Goal: Task Accomplishment & Management: Use online tool/utility

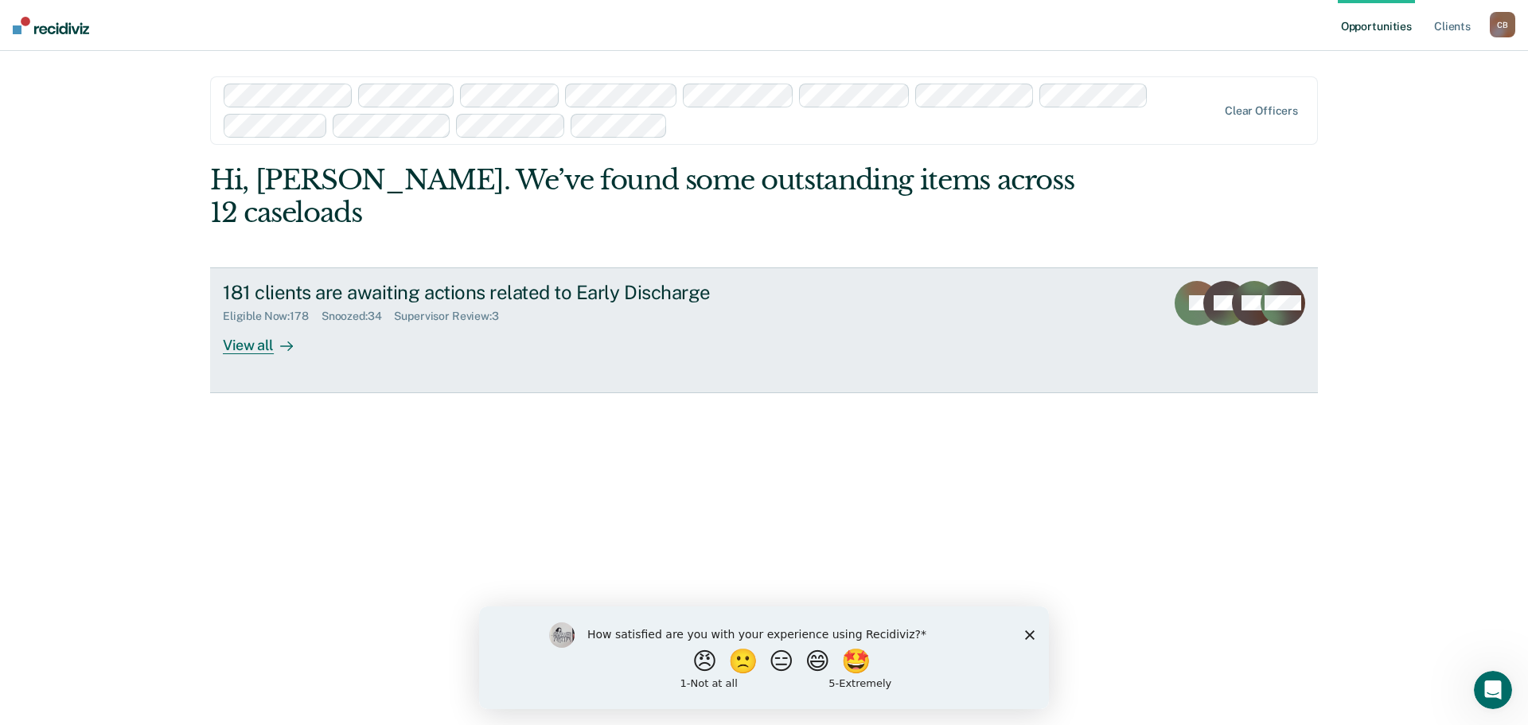
click at [446, 310] on div "Supervisor Review : 3" at bounding box center [452, 317] width 117 height 14
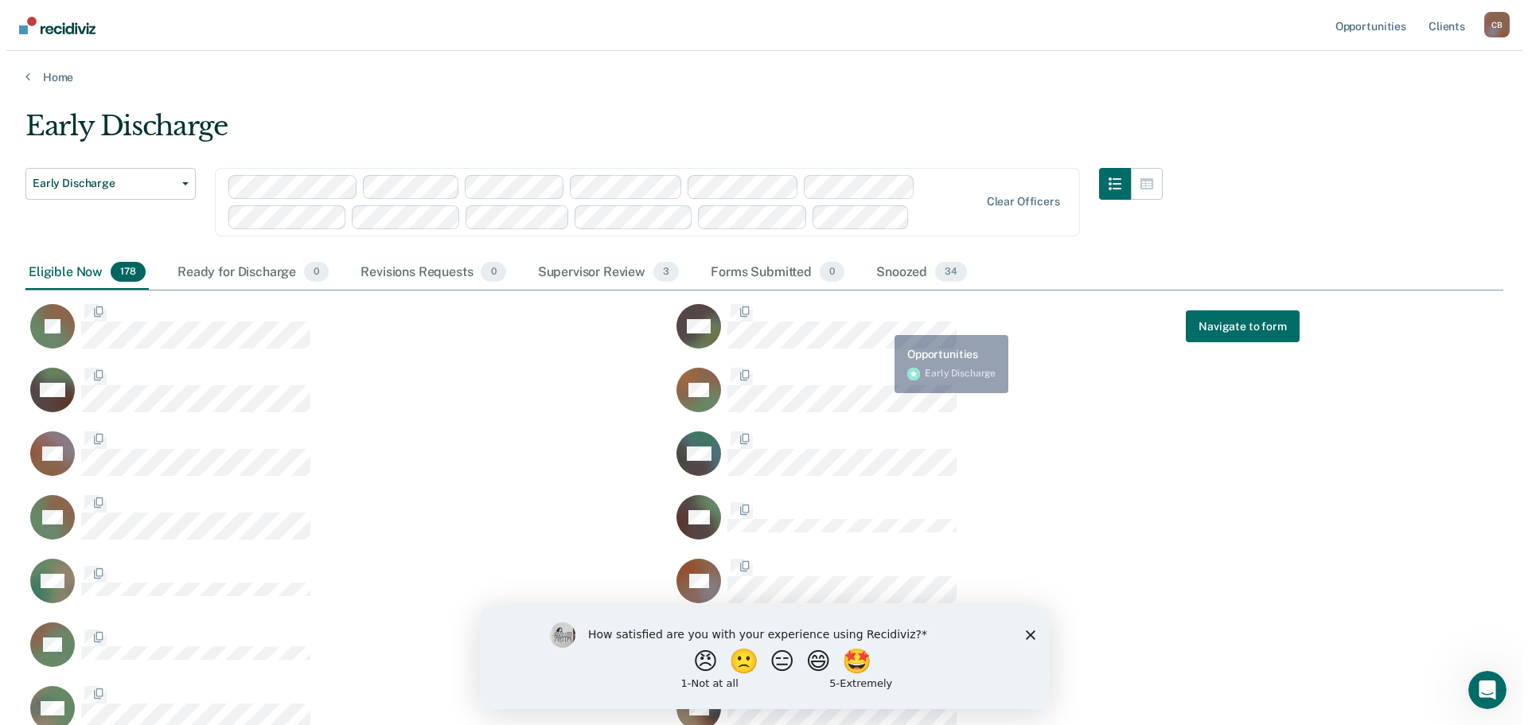
scroll to position [5844, 1466]
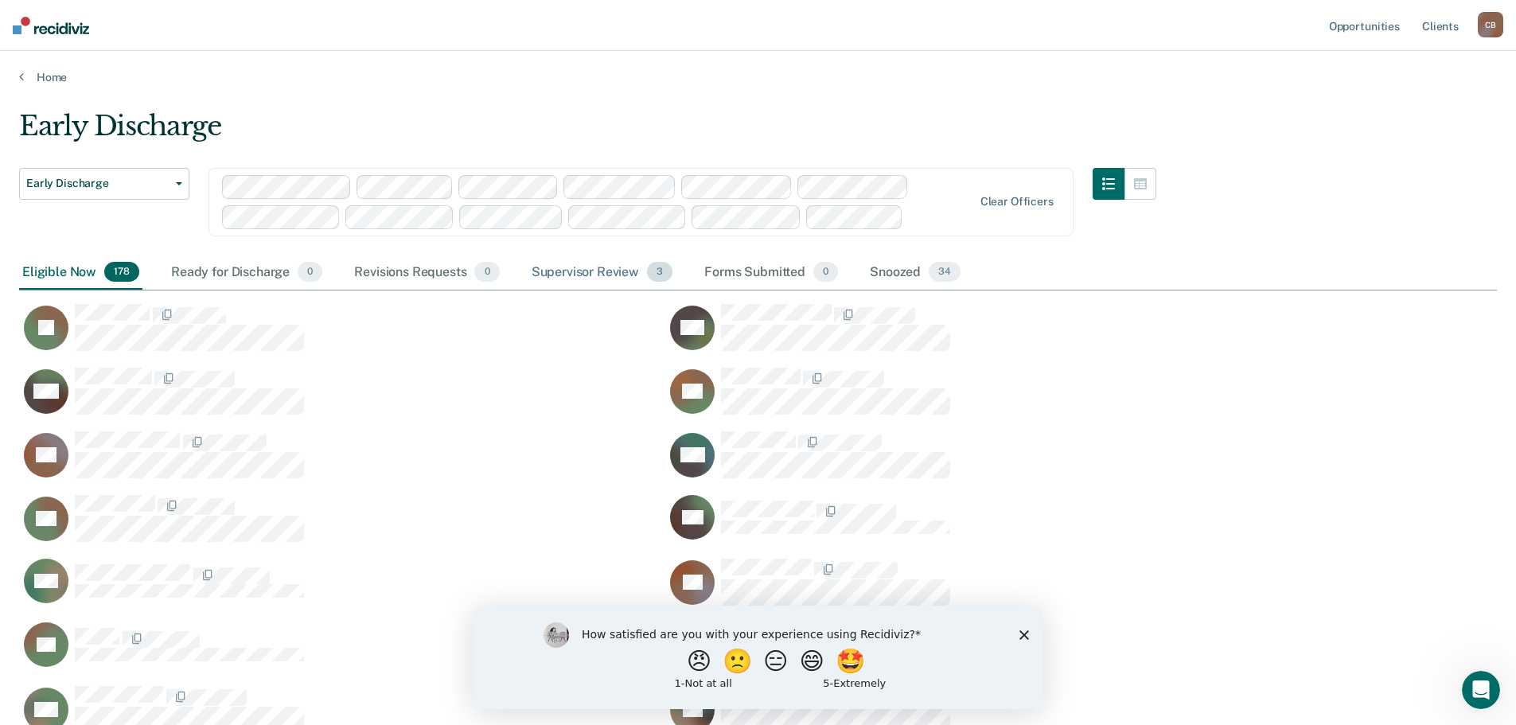
click at [599, 271] on div "Supervisor Review 3" at bounding box center [602, 272] width 148 height 35
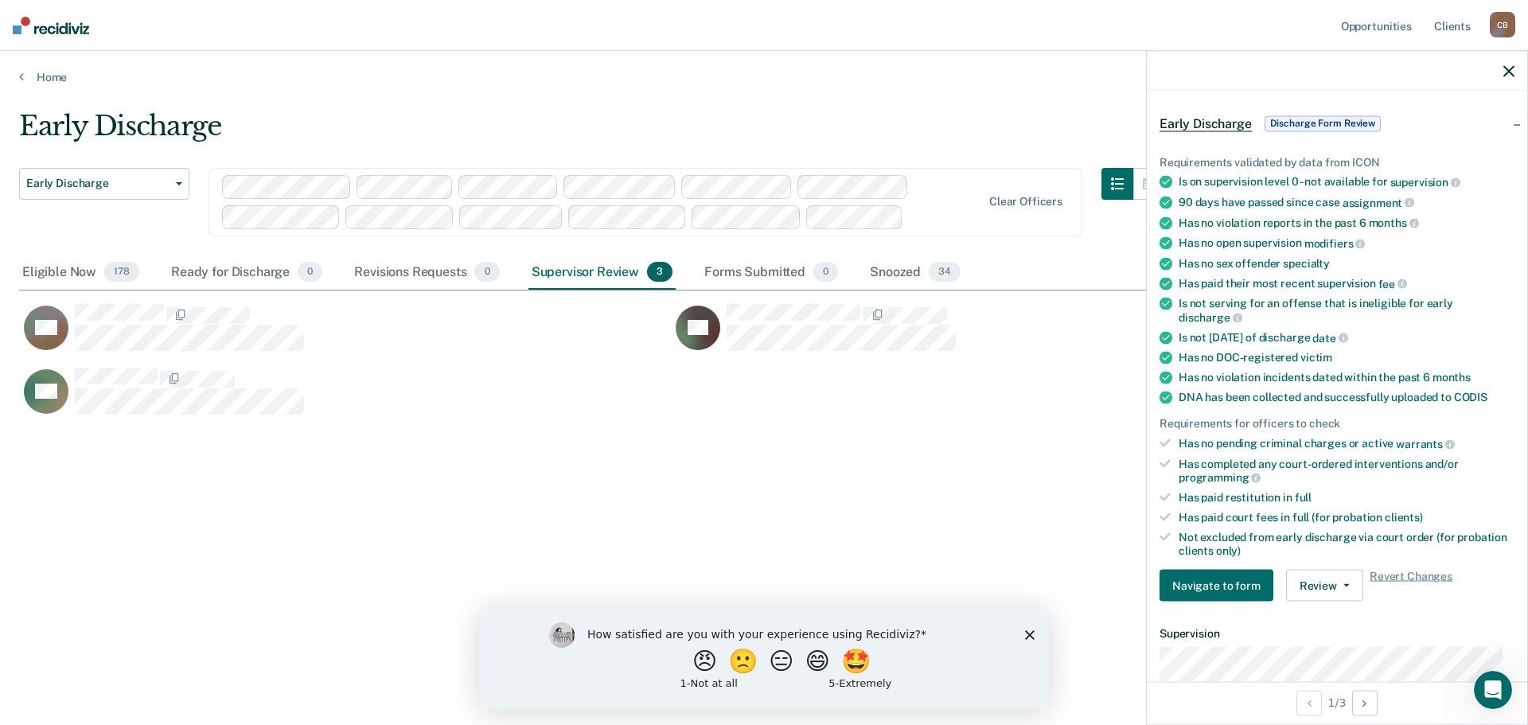
scroll to position [239, 0]
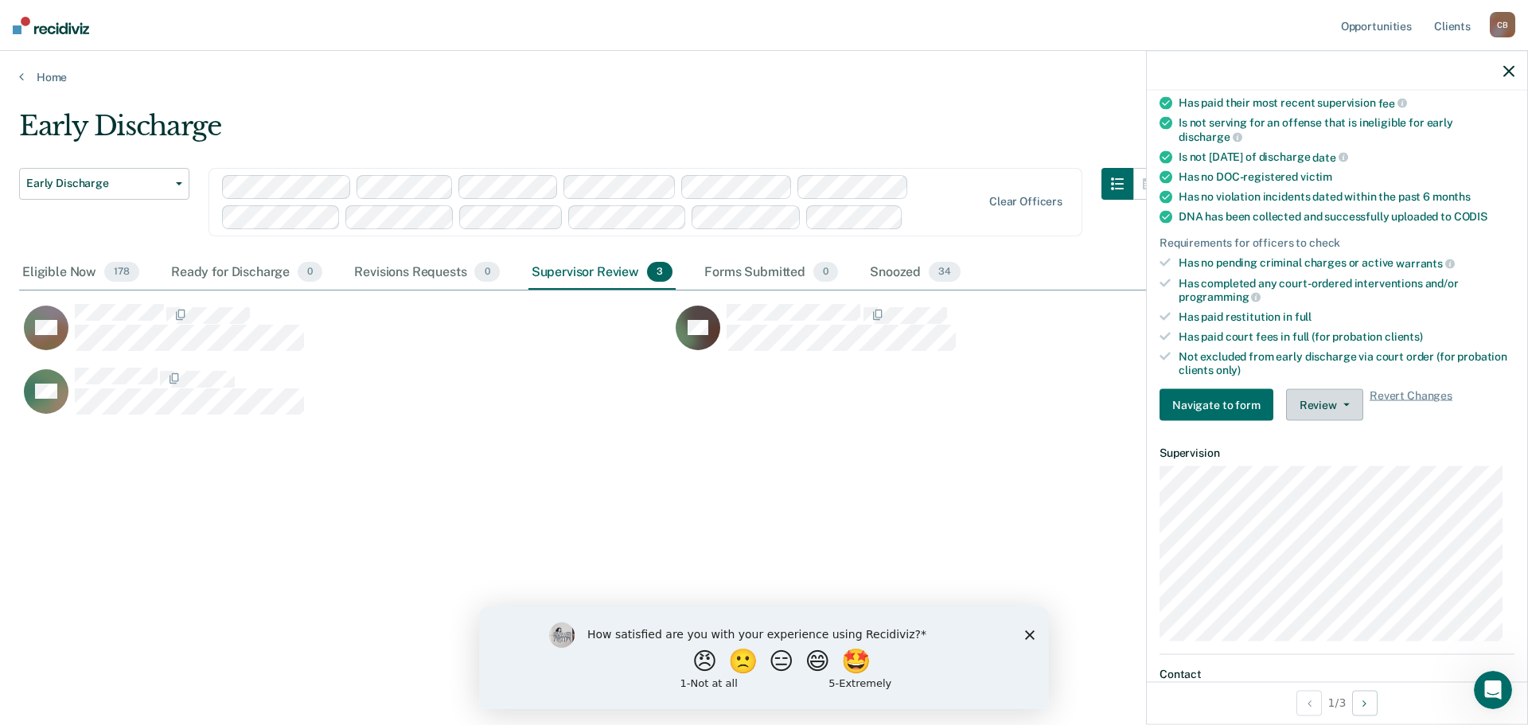
click at [1331, 396] on button "Review" at bounding box center [1324, 405] width 77 height 32
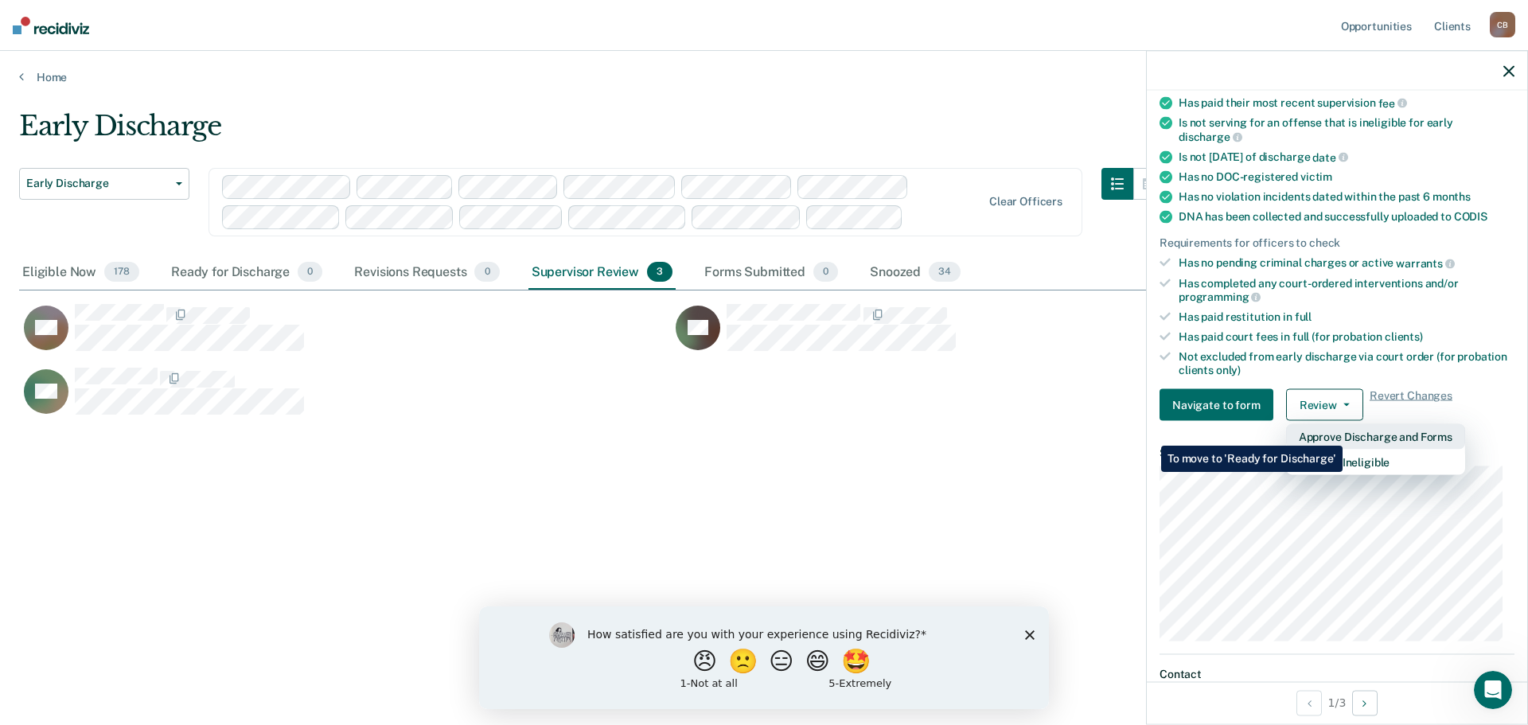
click at [1343, 434] on button "Approve Discharge and Forms" at bounding box center [1375, 436] width 179 height 25
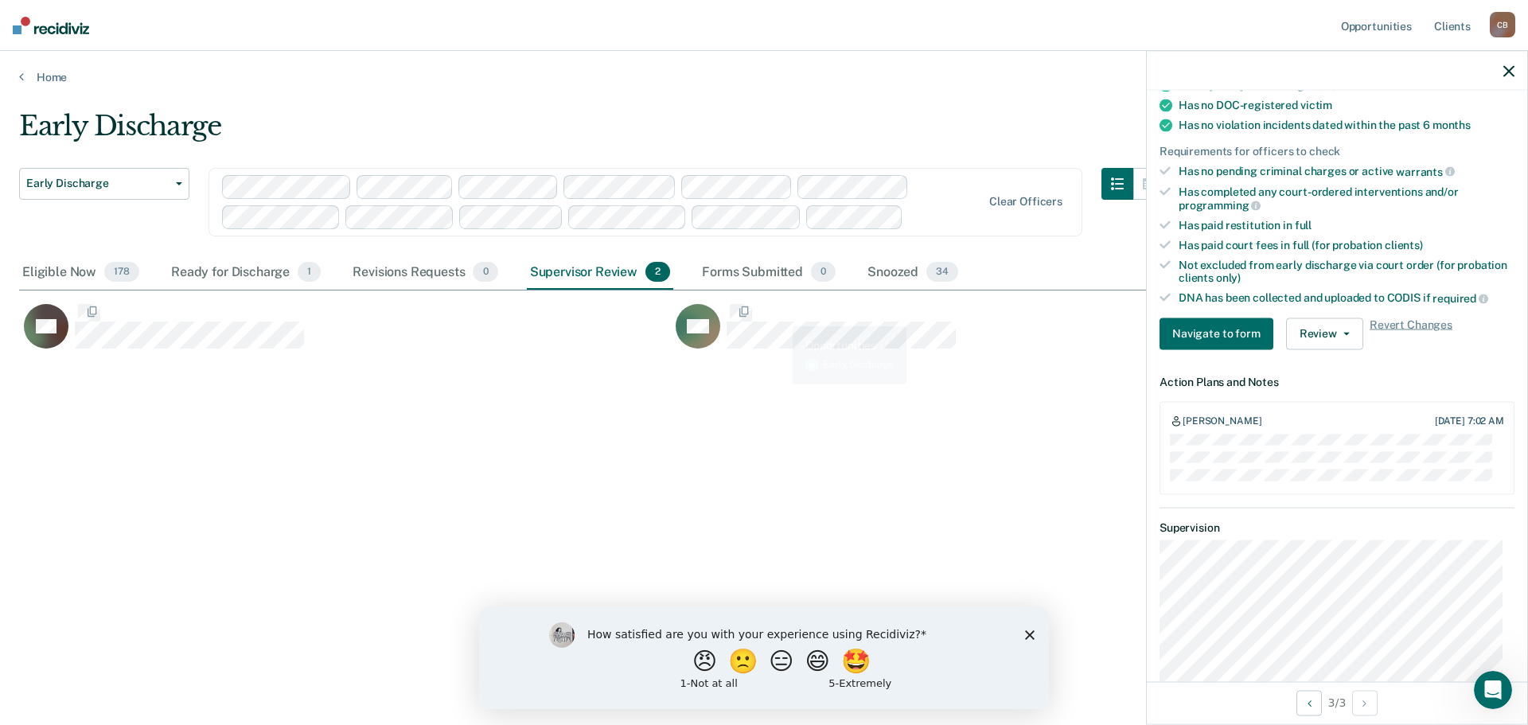
scroll to position [424, 0]
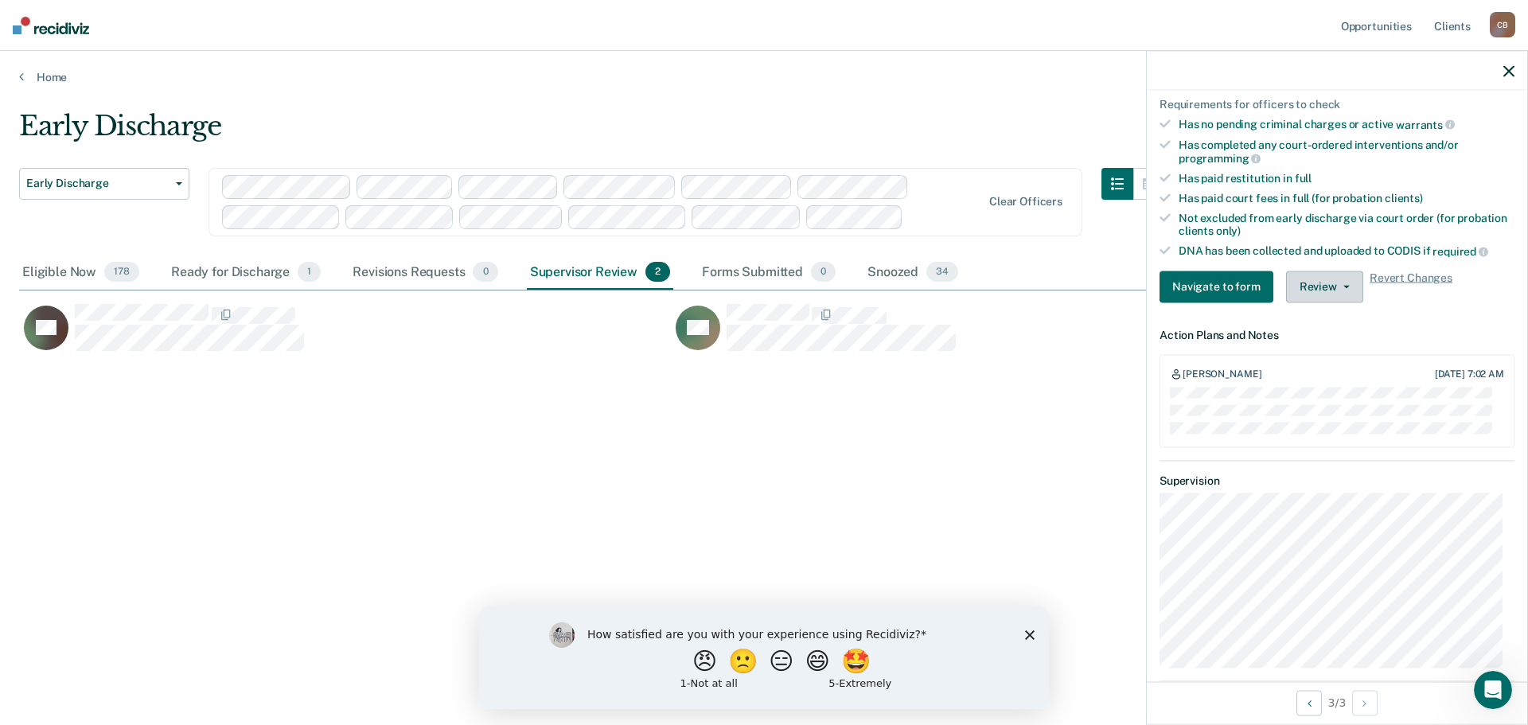
click at [1330, 289] on button "Review" at bounding box center [1324, 287] width 77 height 32
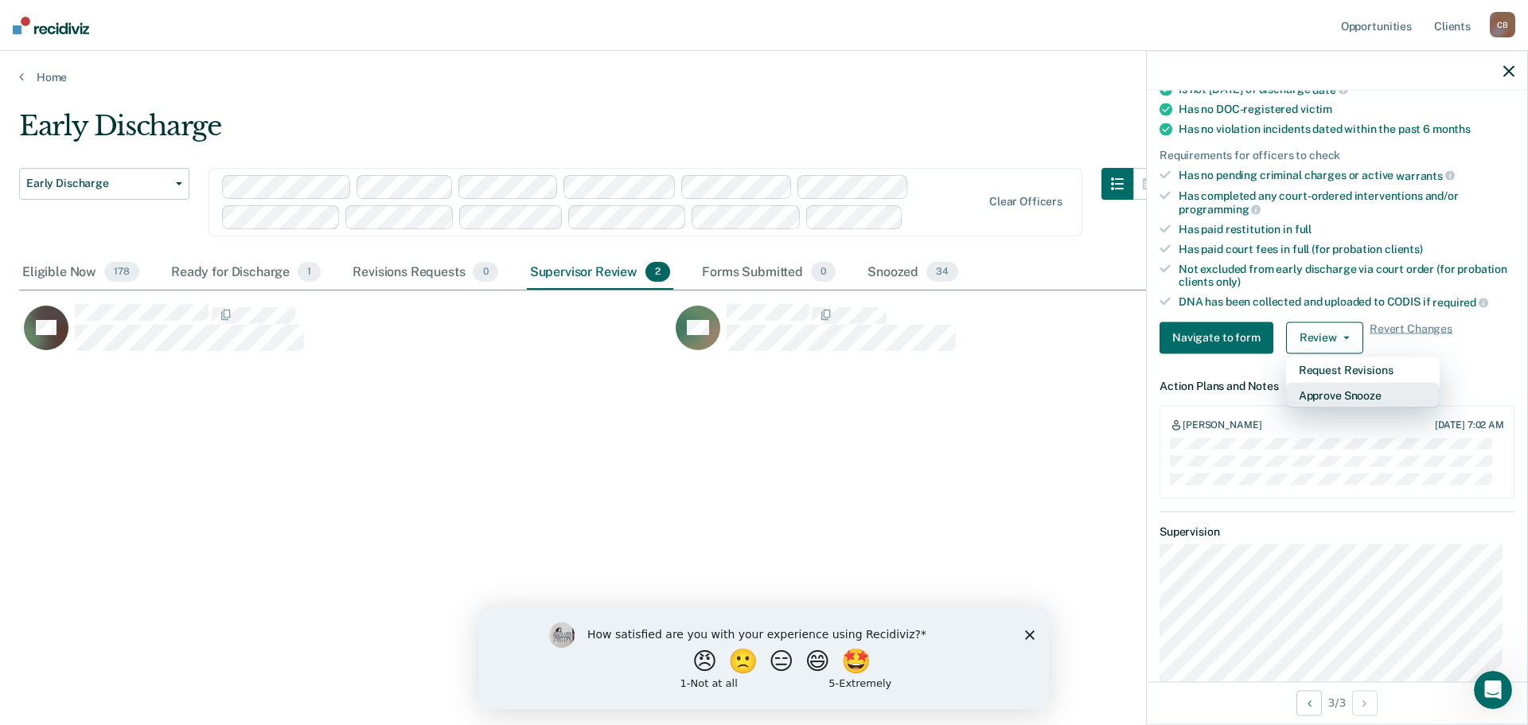
scroll to position [381, 0]
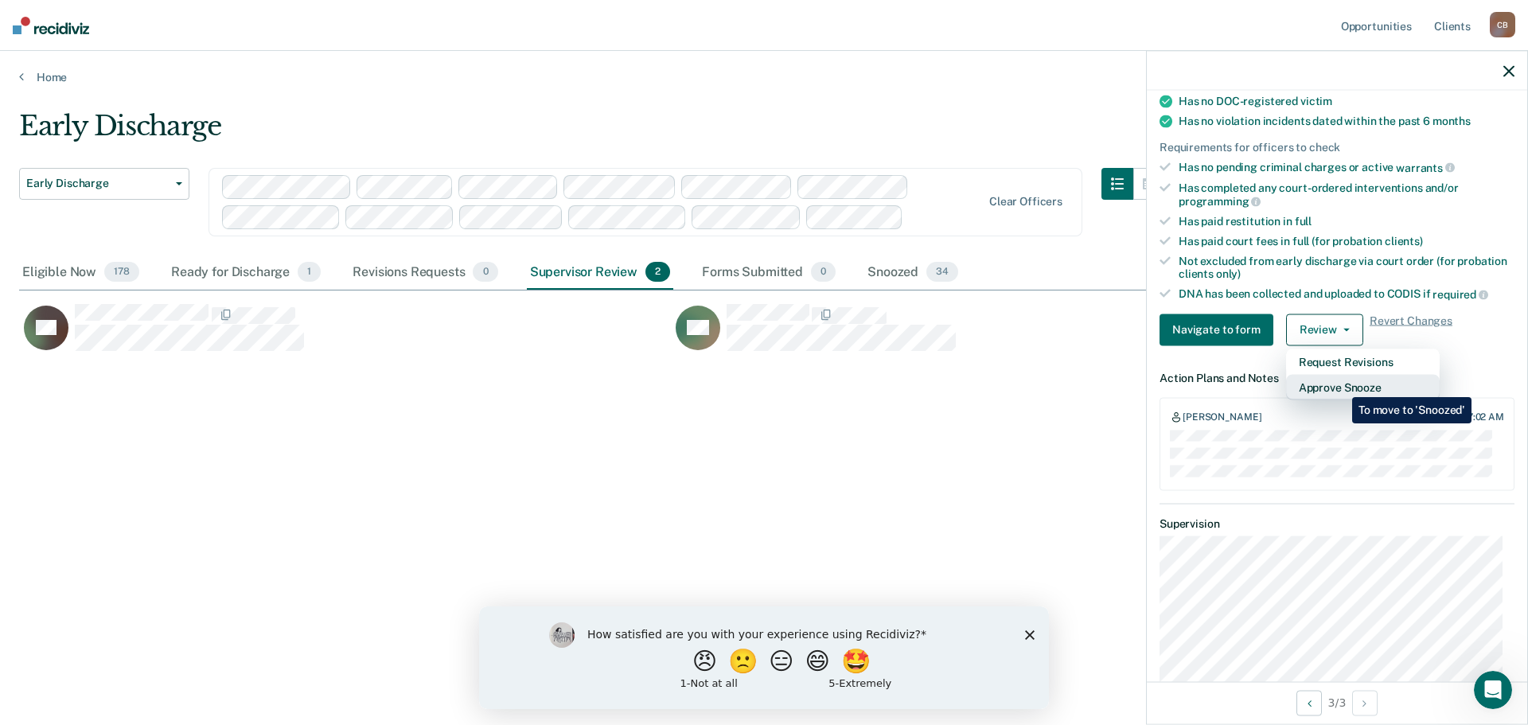
click at [1340, 385] on button "Approve Snooze" at bounding box center [1363, 386] width 154 height 25
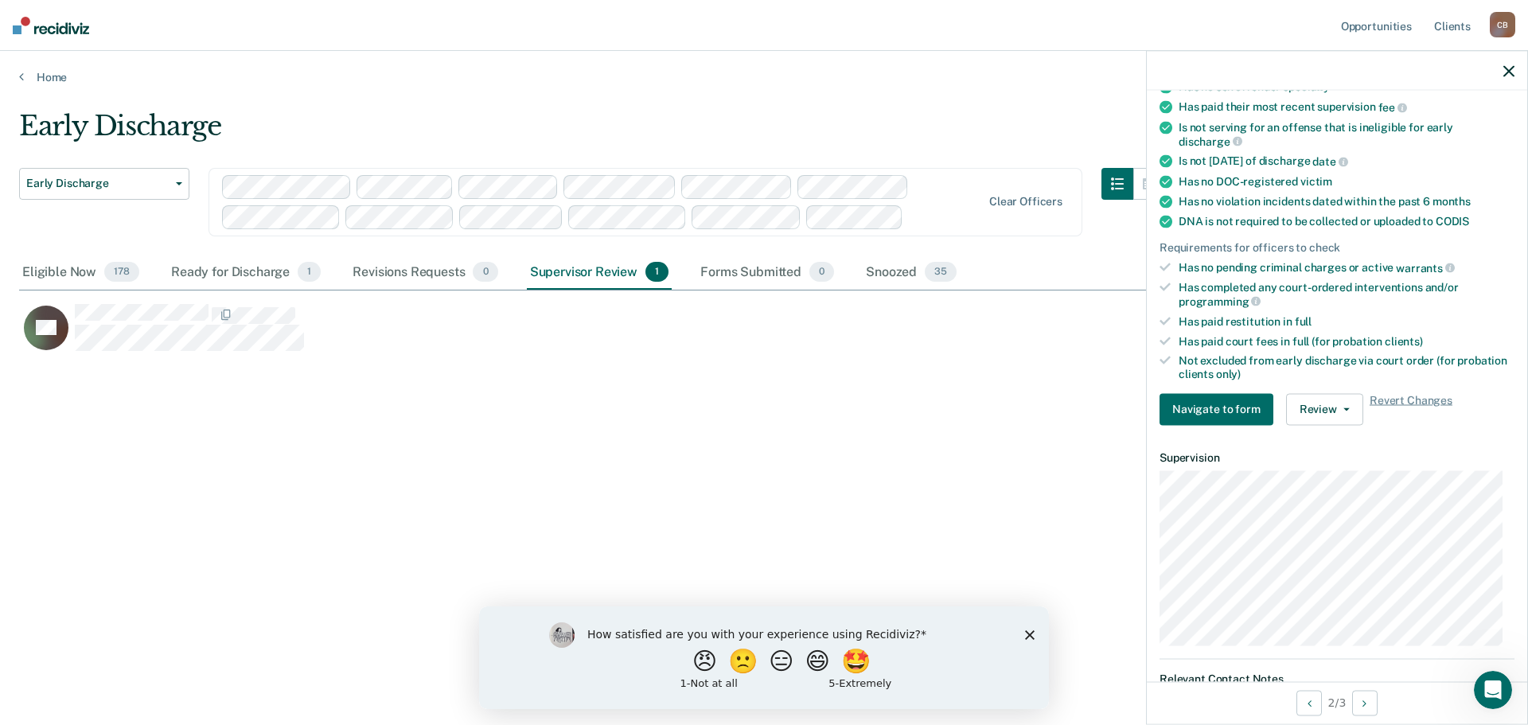
scroll to position [365, 0]
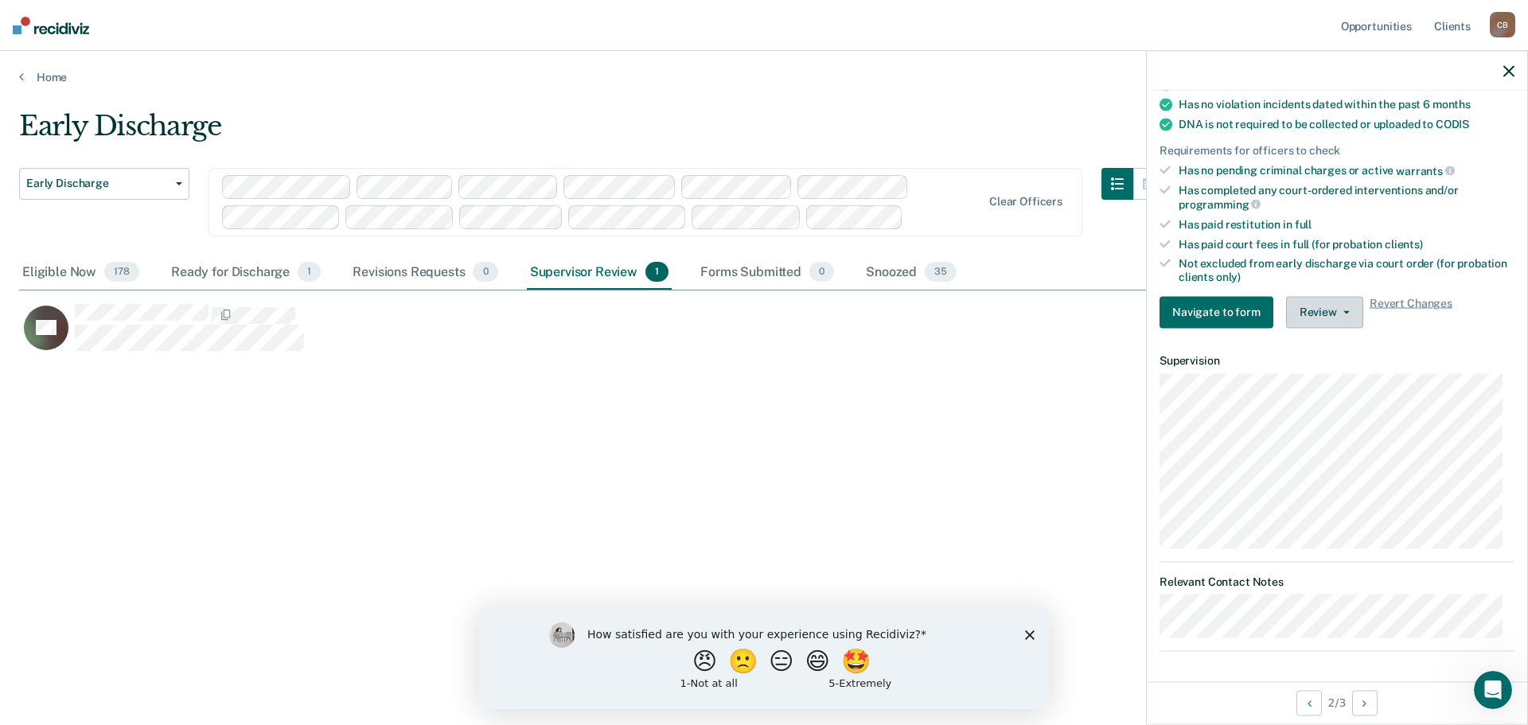
click at [1344, 311] on icon "button" at bounding box center [1347, 311] width 6 height 3
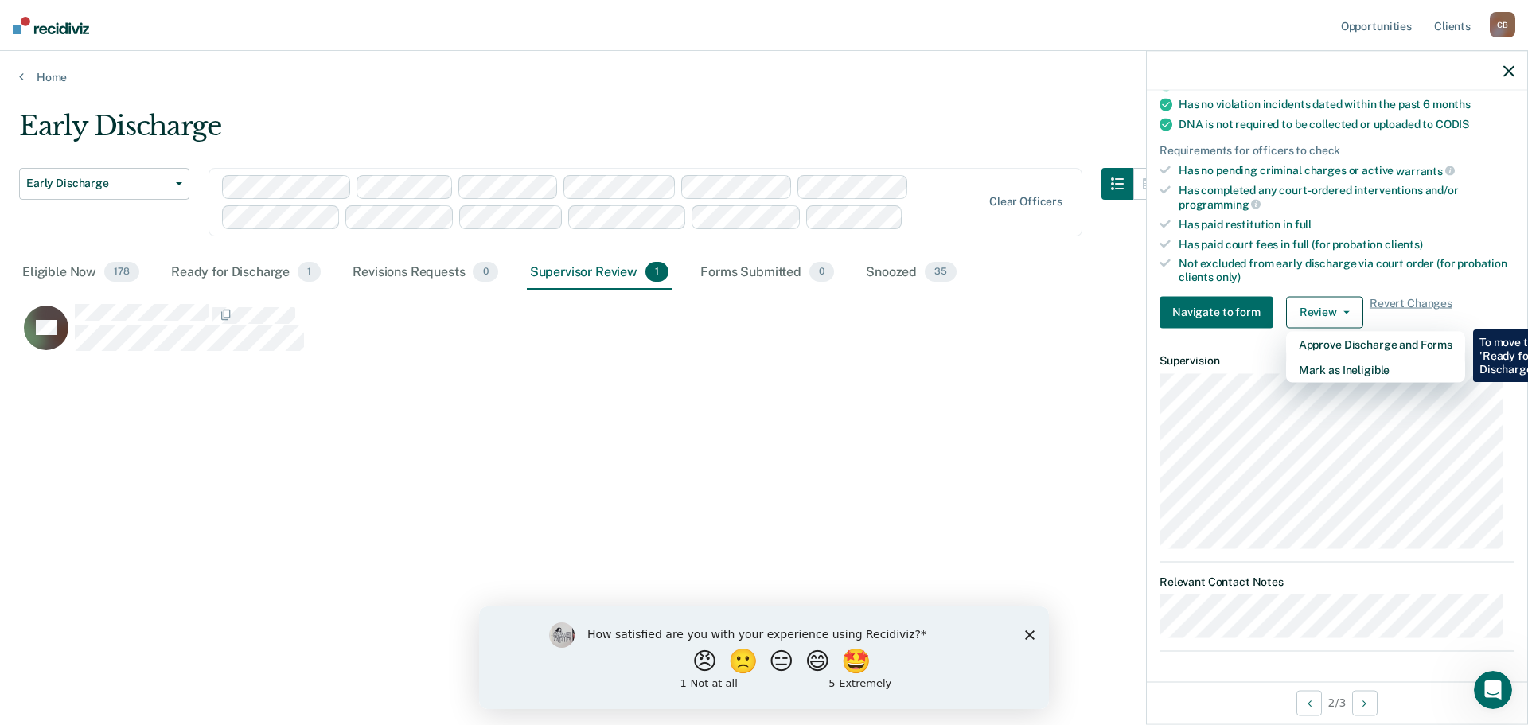
click at [988, 415] on div "Early Discharge Early Discharge Early Discharge Clear officers Eligible Now 178…" at bounding box center [764, 358] width 1490 height 496
